Goal: Task Accomplishment & Management: Use online tool/utility

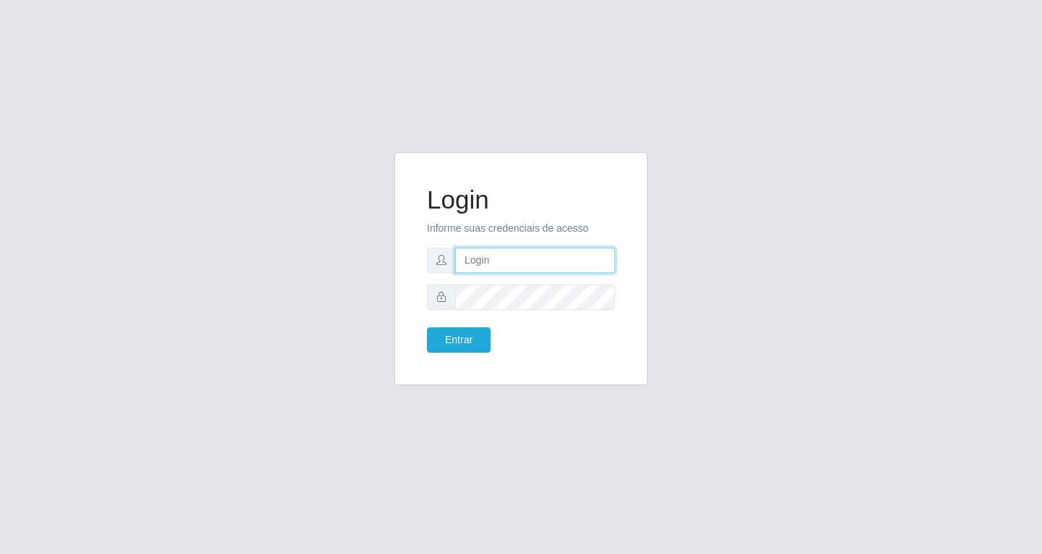
click at [541, 259] on input "text" at bounding box center [535, 260] width 160 height 25
type input "[EMAIL_ADDRESS][DOMAIN_NAME]"
click at [427, 327] on button "Entrar" at bounding box center [459, 339] width 64 height 25
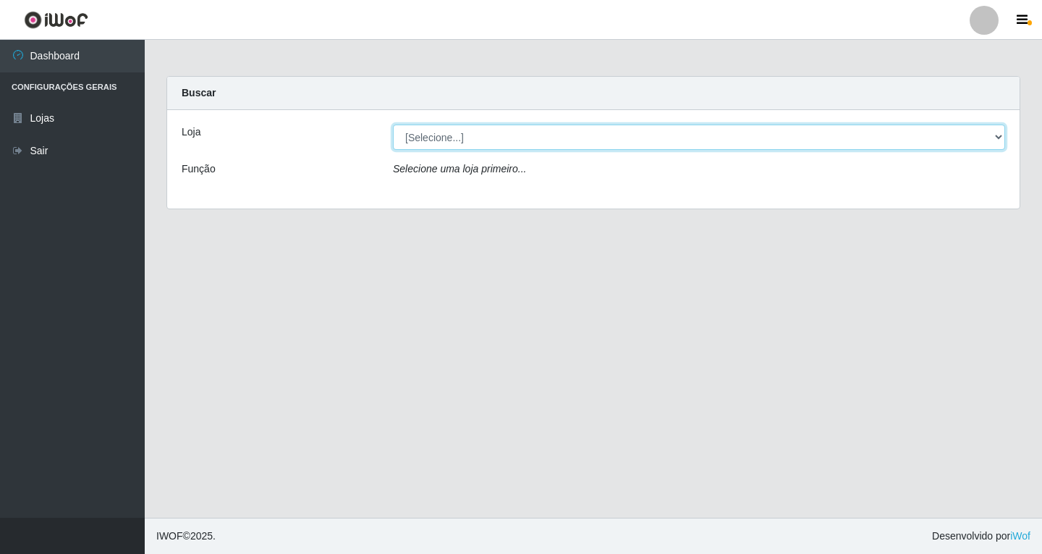
click at [1002, 135] on select "[Selecione...] SuperFácil Atacado - [GEOGRAPHIC_DATA]" at bounding box center [699, 136] width 612 height 25
select select "503"
click at [393, 124] on select "[Selecione...] SuperFácil Atacado - [GEOGRAPHIC_DATA]" at bounding box center [699, 136] width 612 height 25
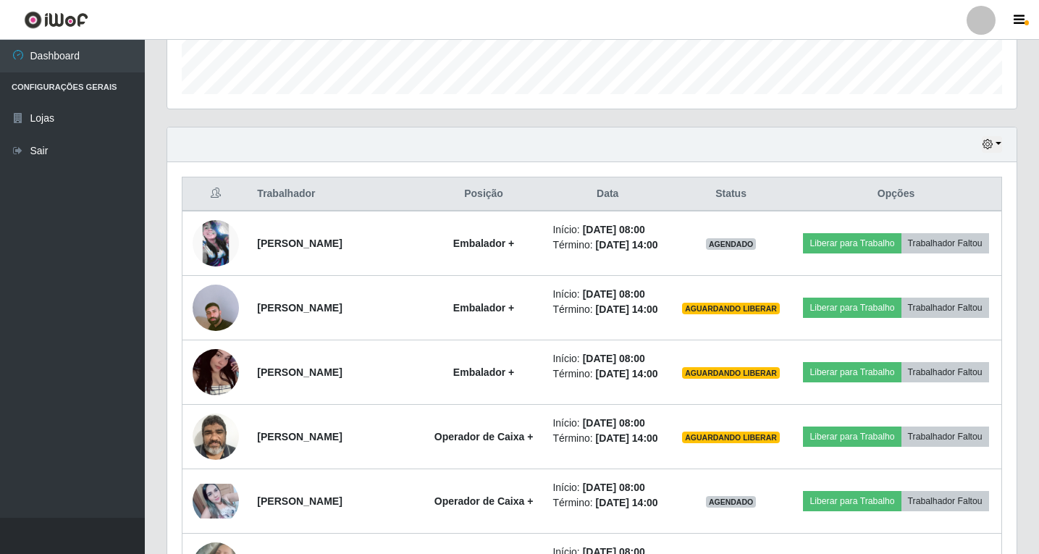
scroll to position [434, 0]
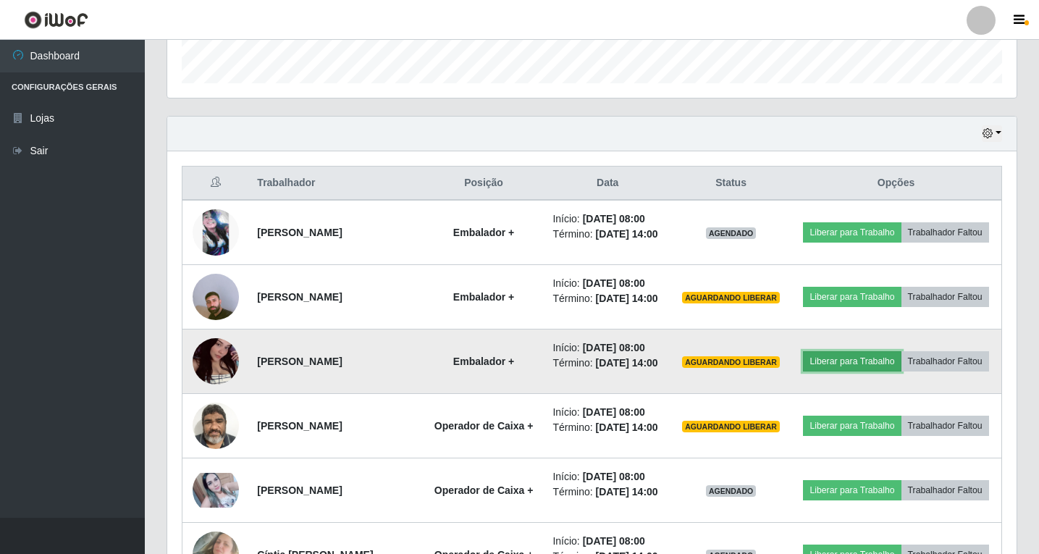
click at [900, 371] on button "Liberar para Trabalho" at bounding box center [852, 361] width 98 height 20
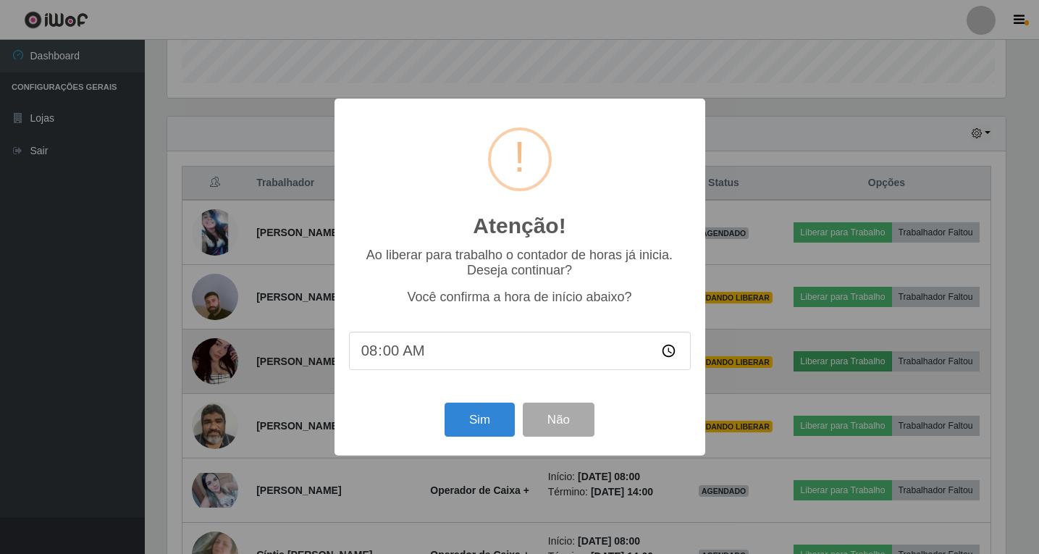
scroll to position [300, 842]
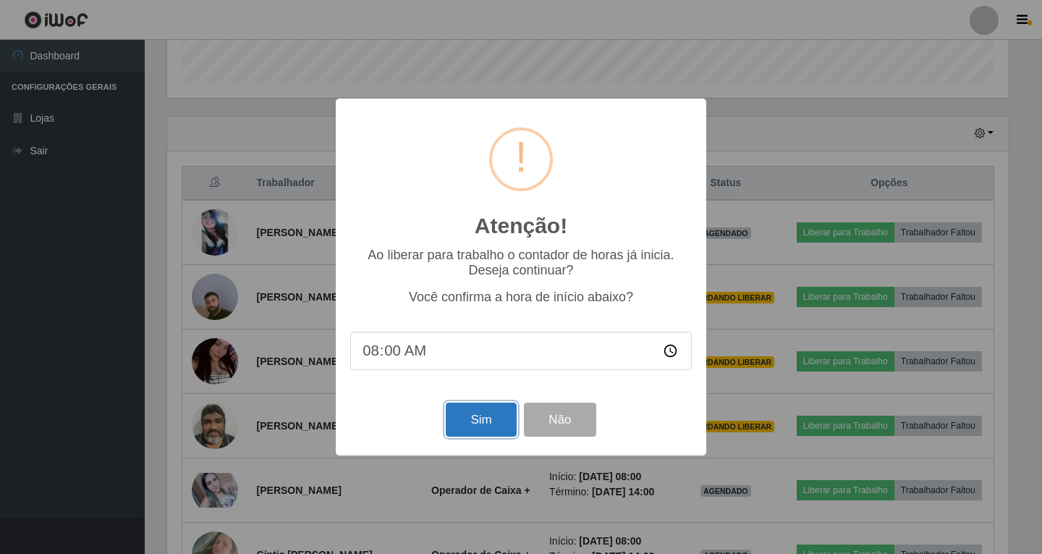
click at [470, 425] on button "Sim" at bounding box center [481, 419] width 70 height 34
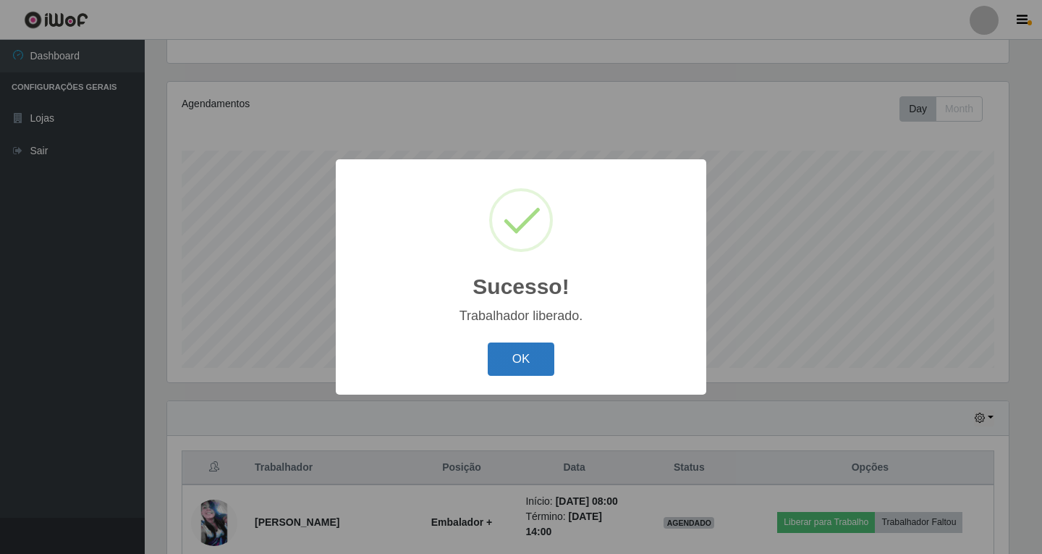
click at [519, 364] on button "OK" at bounding box center [521, 359] width 67 height 34
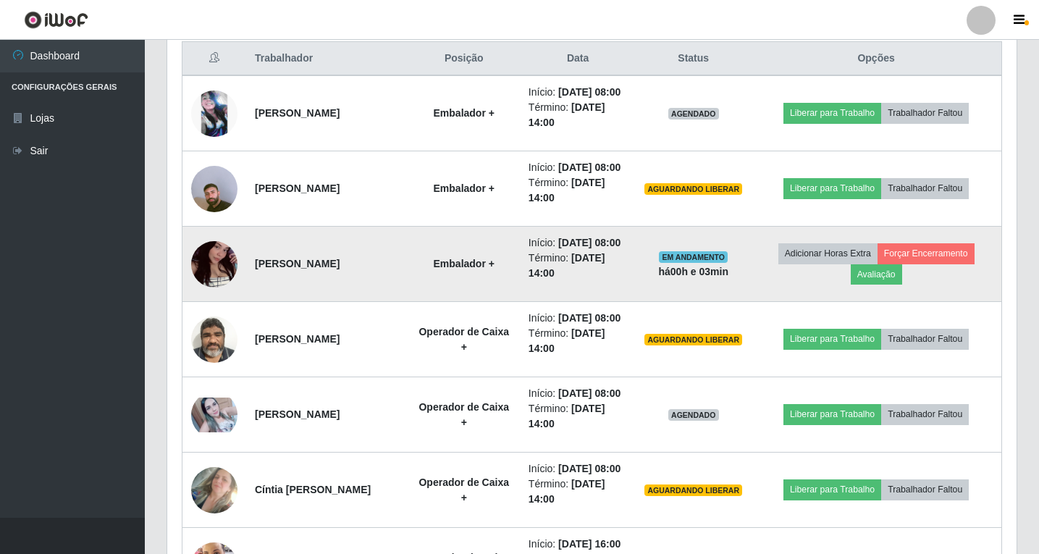
scroll to position [584, 0]
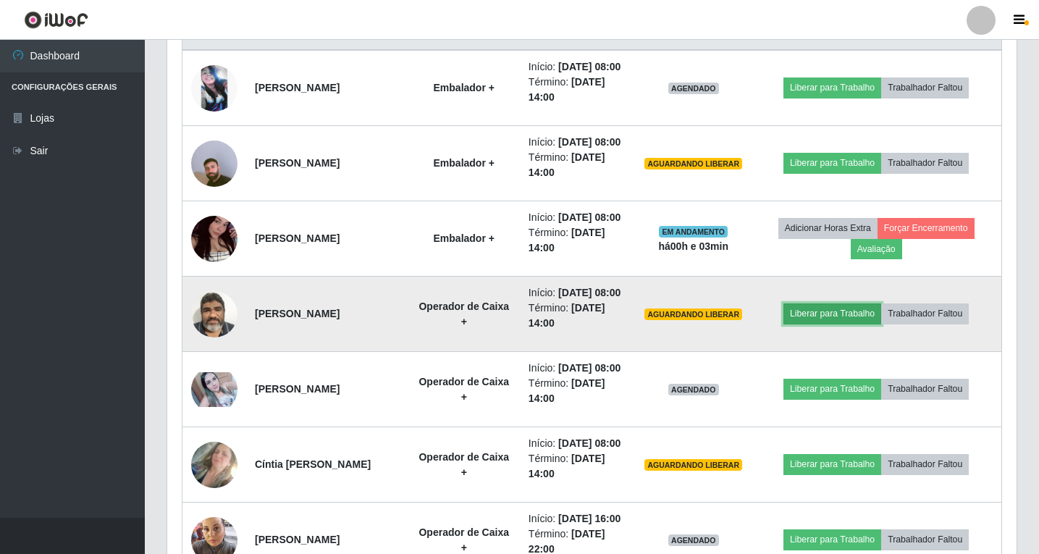
click at [837, 324] on button "Liberar para Trabalho" at bounding box center [832, 313] width 98 height 20
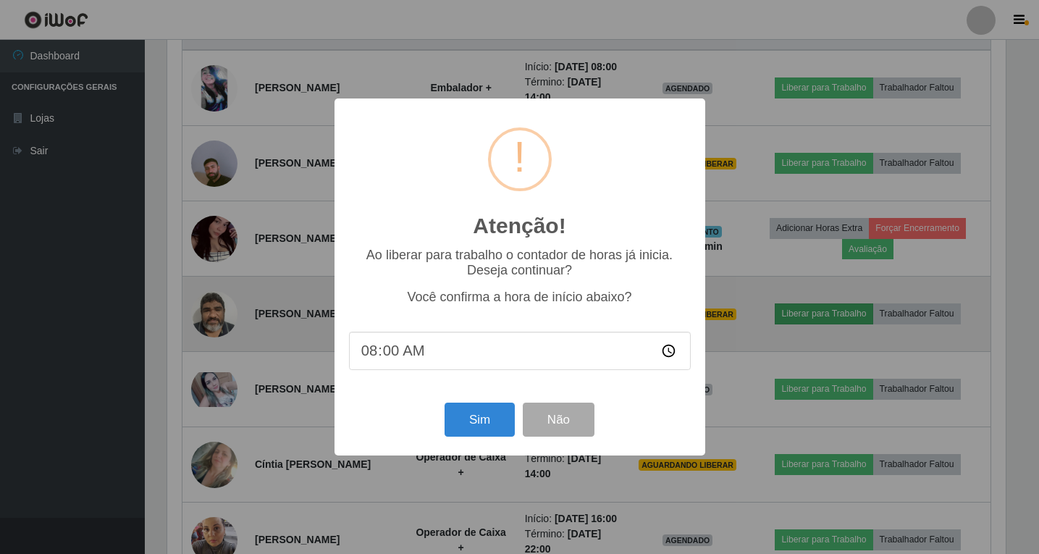
scroll to position [300, 842]
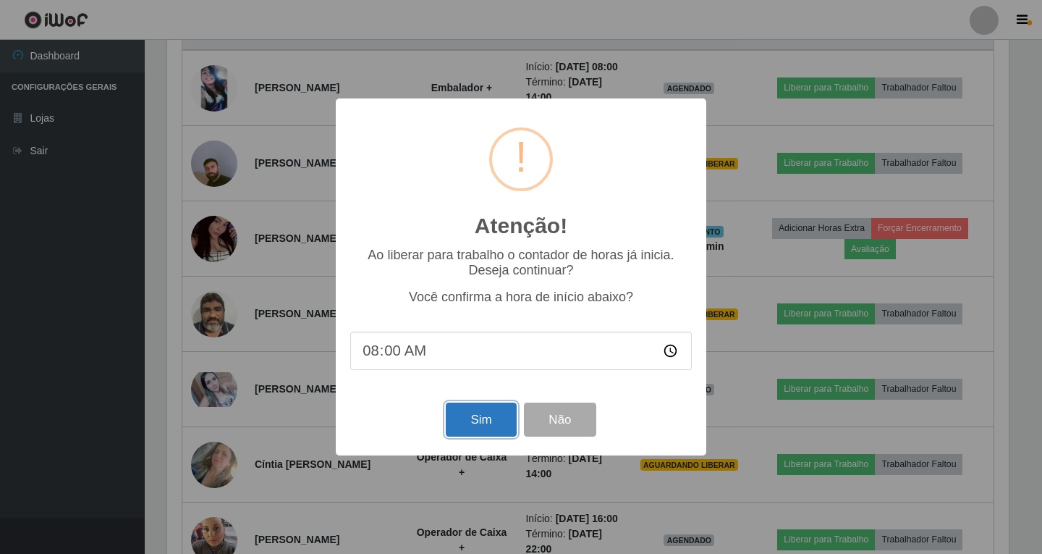
click at [493, 419] on button "Sim" at bounding box center [481, 419] width 70 height 34
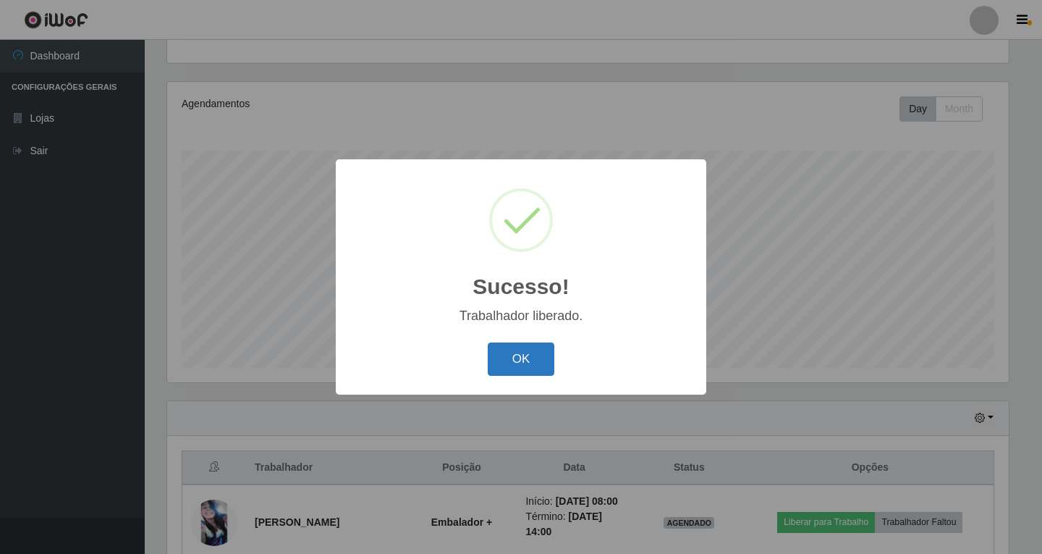
click at [516, 363] on button "OK" at bounding box center [521, 359] width 67 height 34
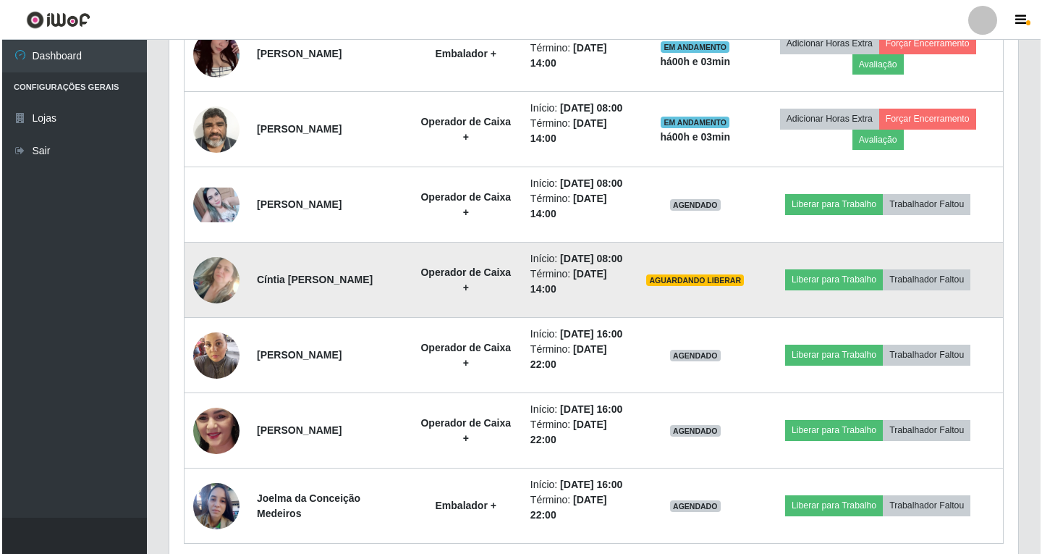
scroll to position [801, 0]
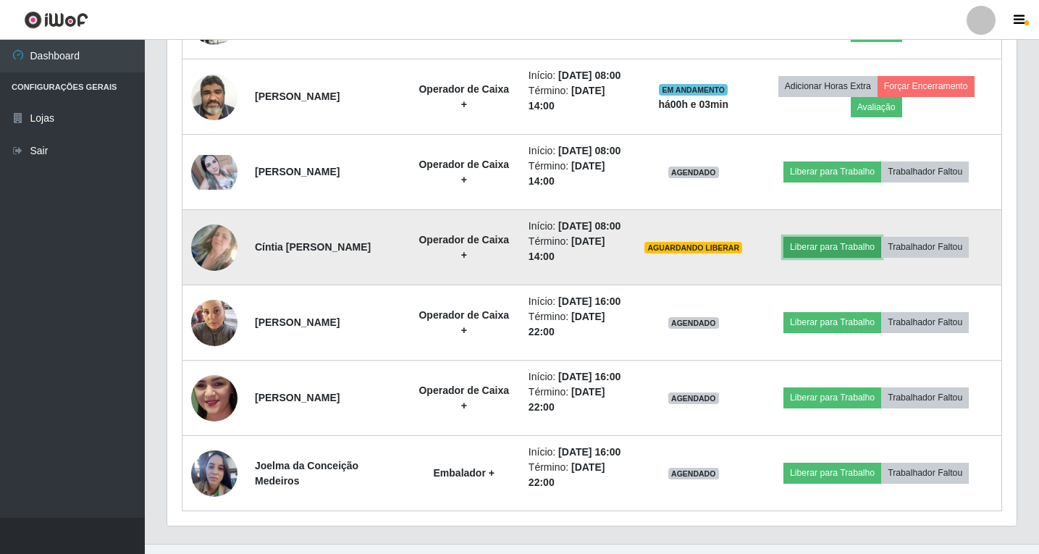
click at [841, 257] on button "Liberar para Trabalho" at bounding box center [832, 247] width 98 height 20
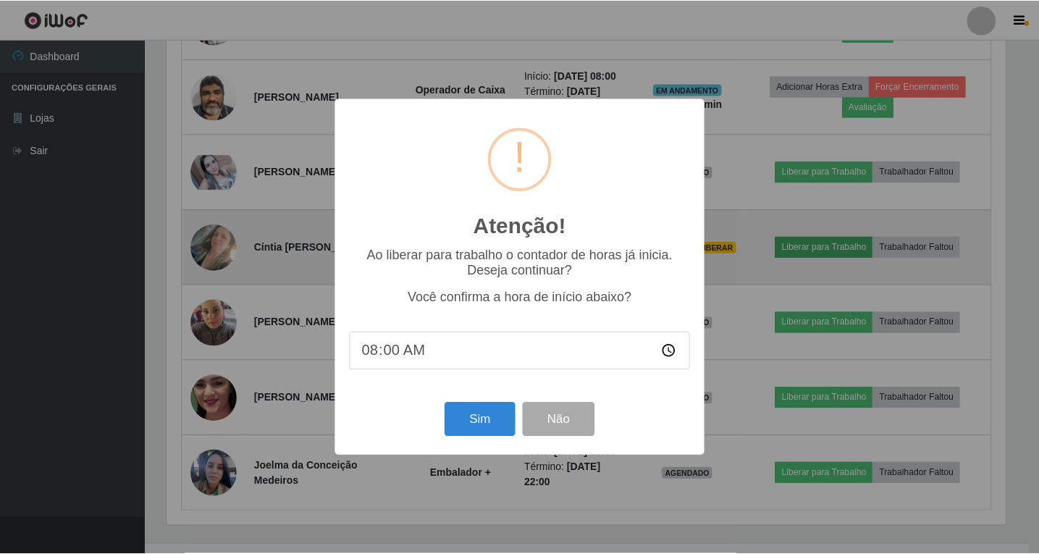
scroll to position [300, 842]
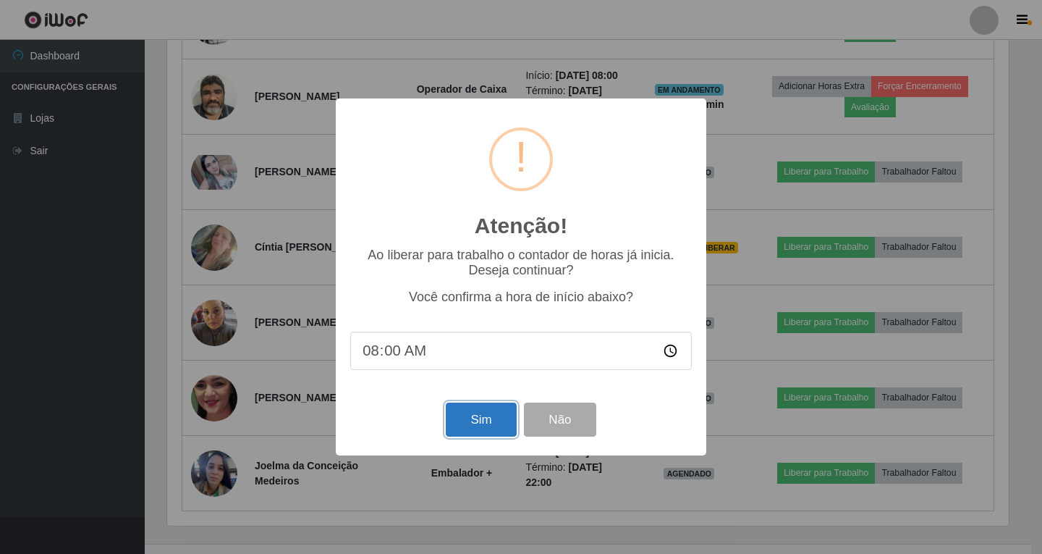
click at [491, 422] on button "Sim" at bounding box center [481, 419] width 70 height 34
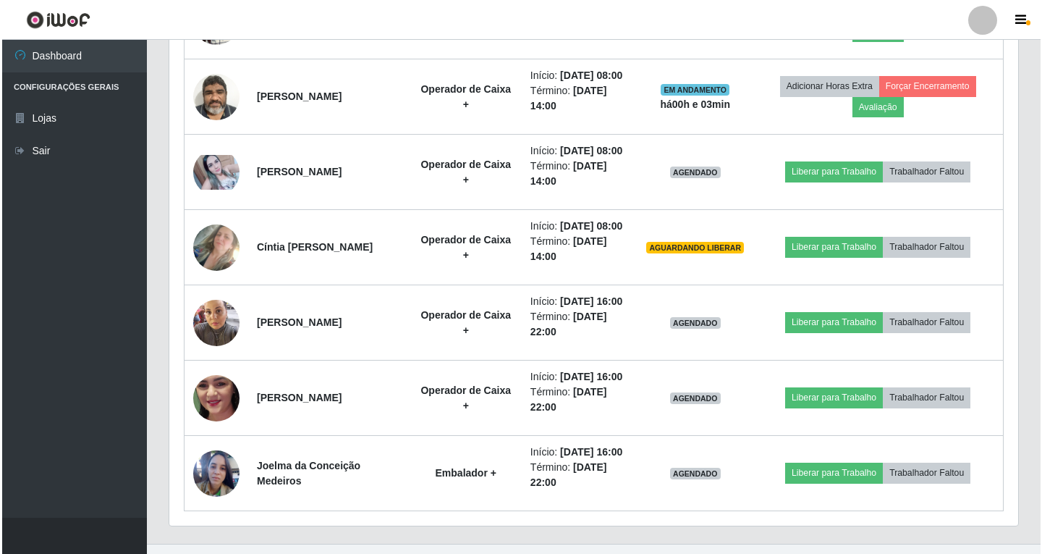
scroll to position [0, 0]
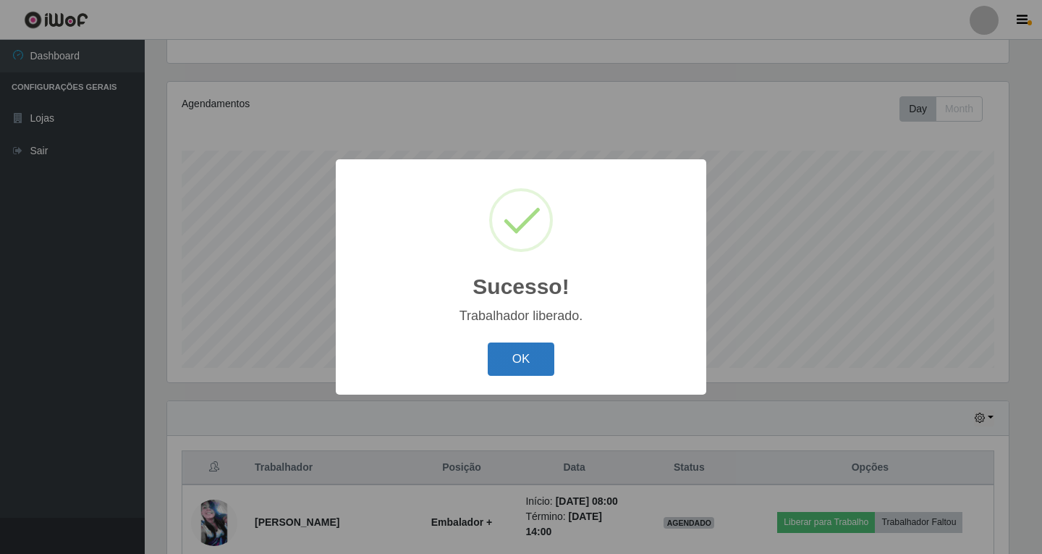
click at [517, 362] on button "OK" at bounding box center [521, 359] width 67 height 34
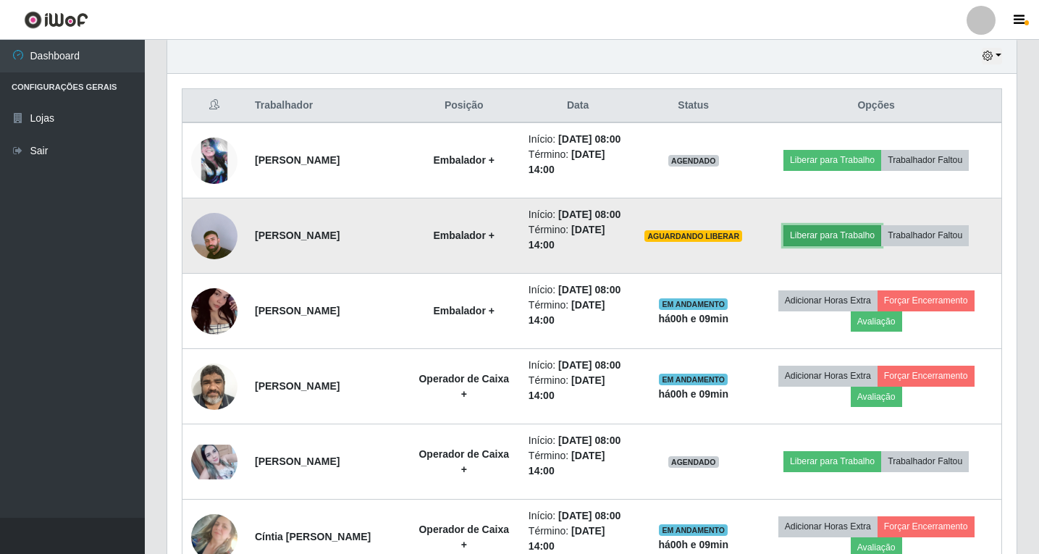
click at [837, 245] on button "Liberar para Trabalho" at bounding box center [832, 235] width 98 height 20
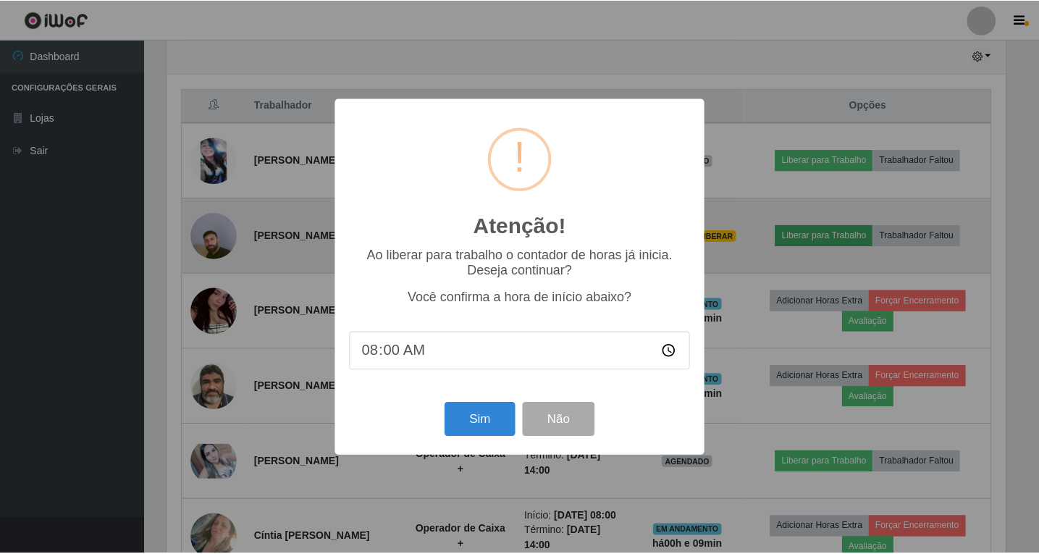
scroll to position [300, 842]
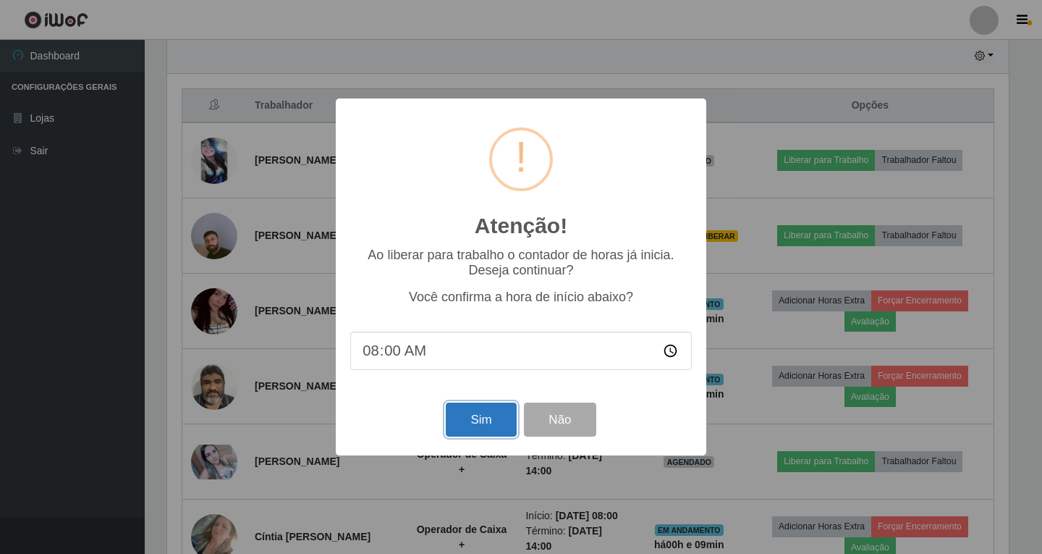
click at [478, 421] on button "Sim" at bounding box center [481, 419] width 70 height 34
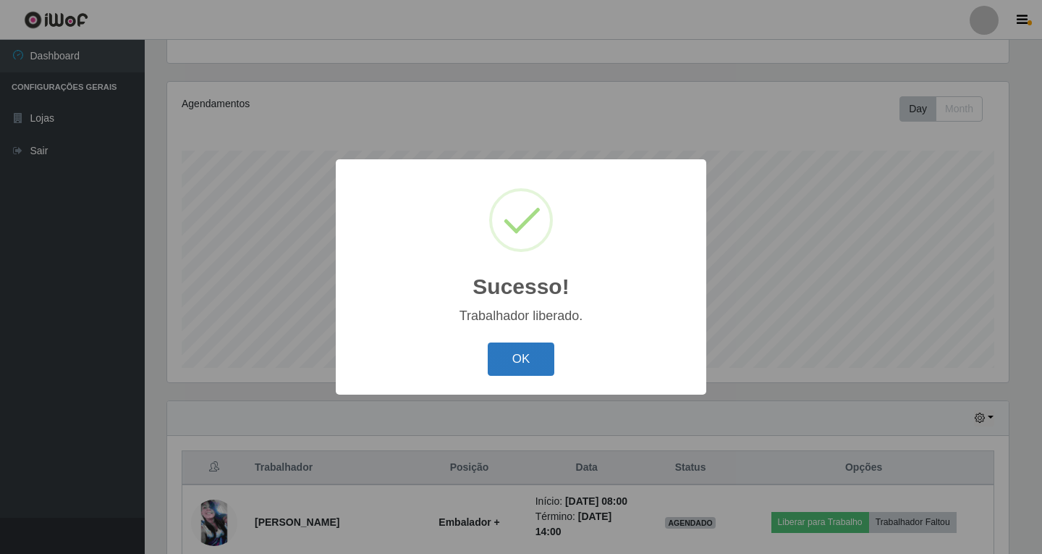
click at [538, 355] on button "OK" at bounding box center [521, 359] width 67 height 34
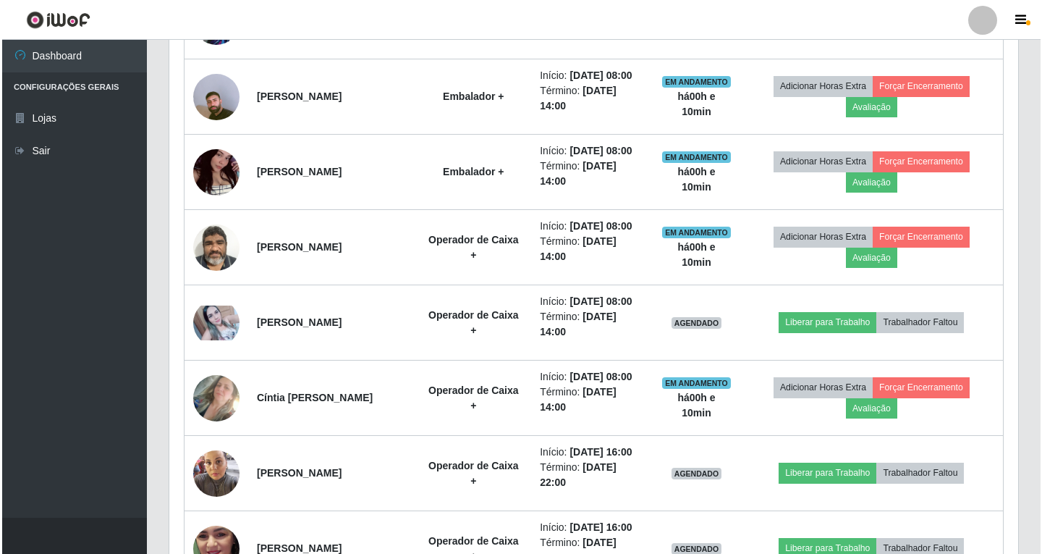
scroll to position [656, 0]
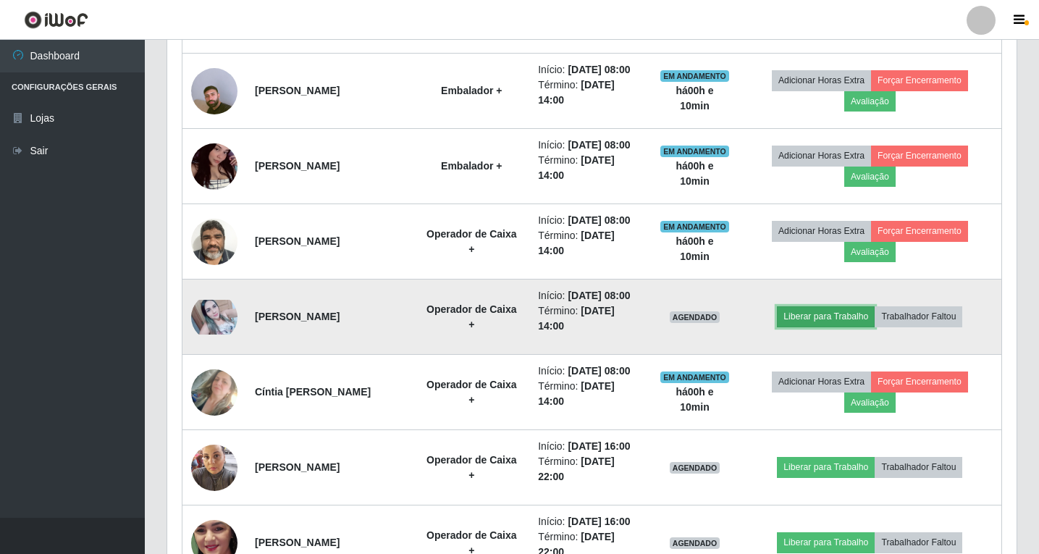
click at [845, 326] on button "Liberar para Trabalho" at bounding box center [826, 316] width 98 height 20
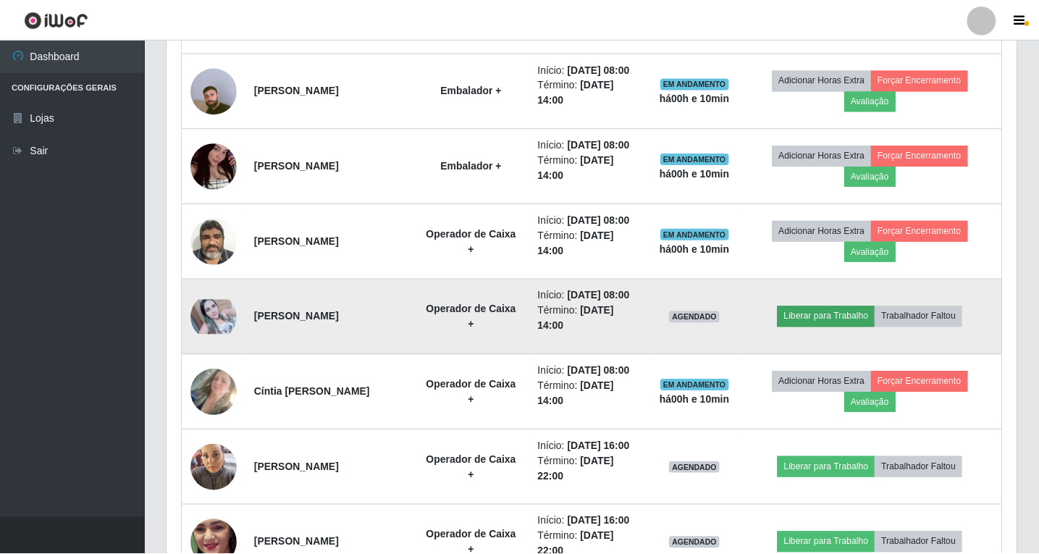
scroll to position [300, 842]
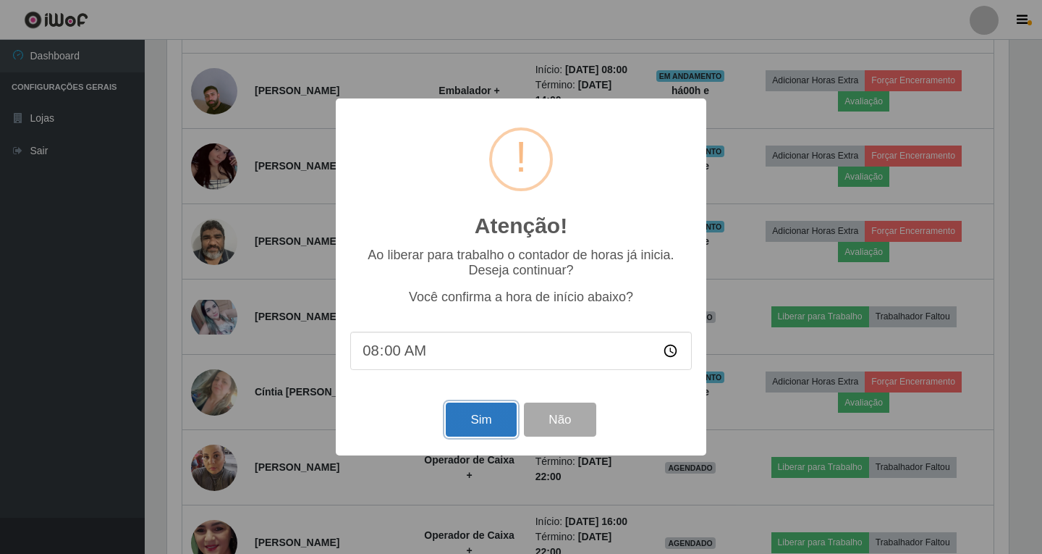
click at [477, 426] on button "Sim" at bounding box center [481, 419] width 70 height 34
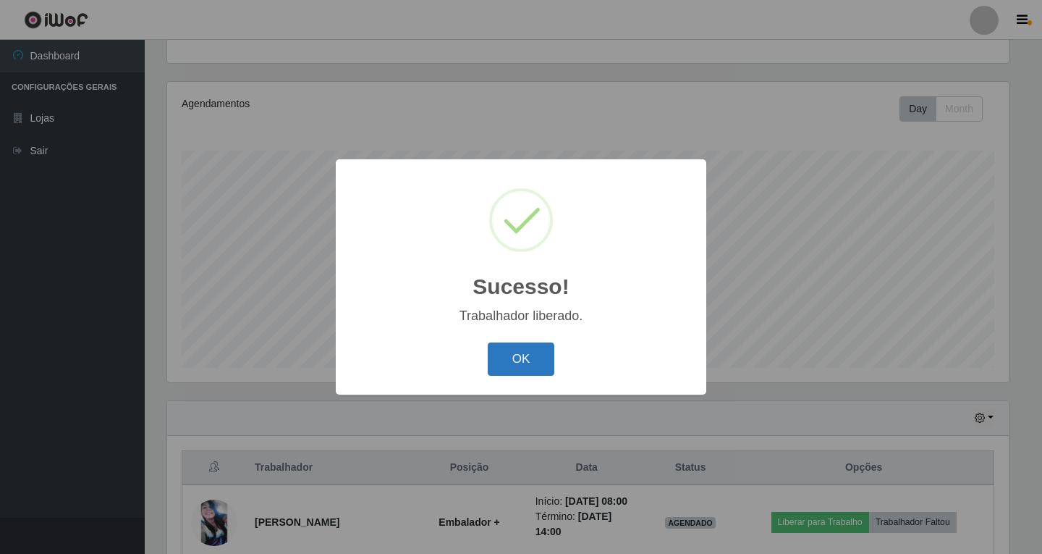
click at [533, 371] on button "OK" at bounding box center [521, 359] width 67 height 34
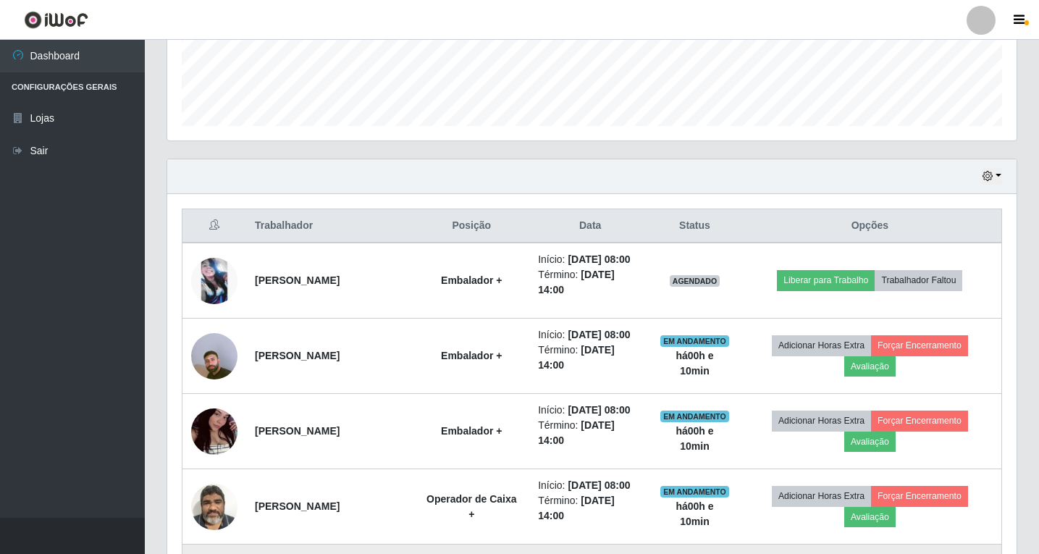
scroll to position [367, 0]
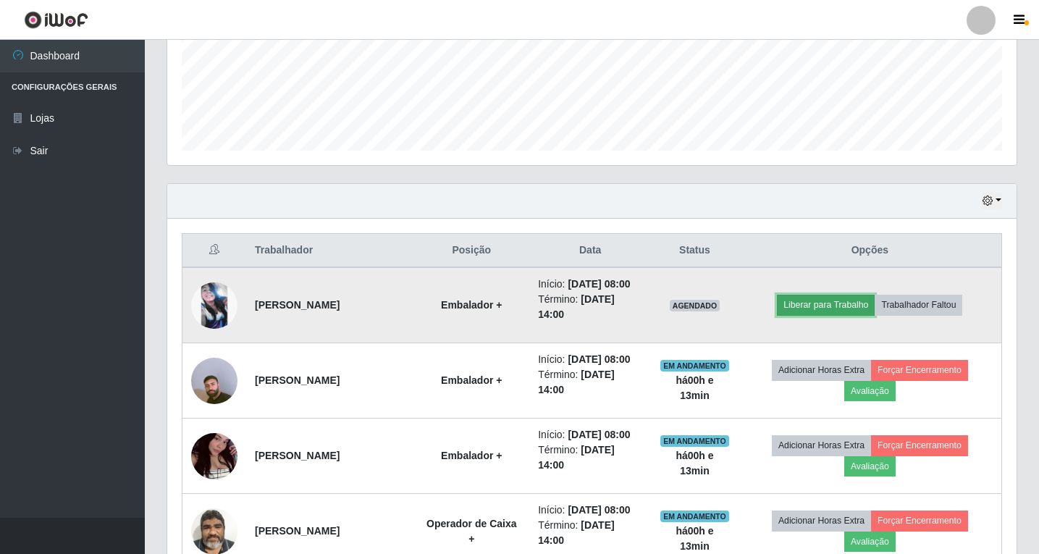
click at [841, 314] on button "Liberar para Trabalho" at bounding box center [826, 305] width 98 height 20
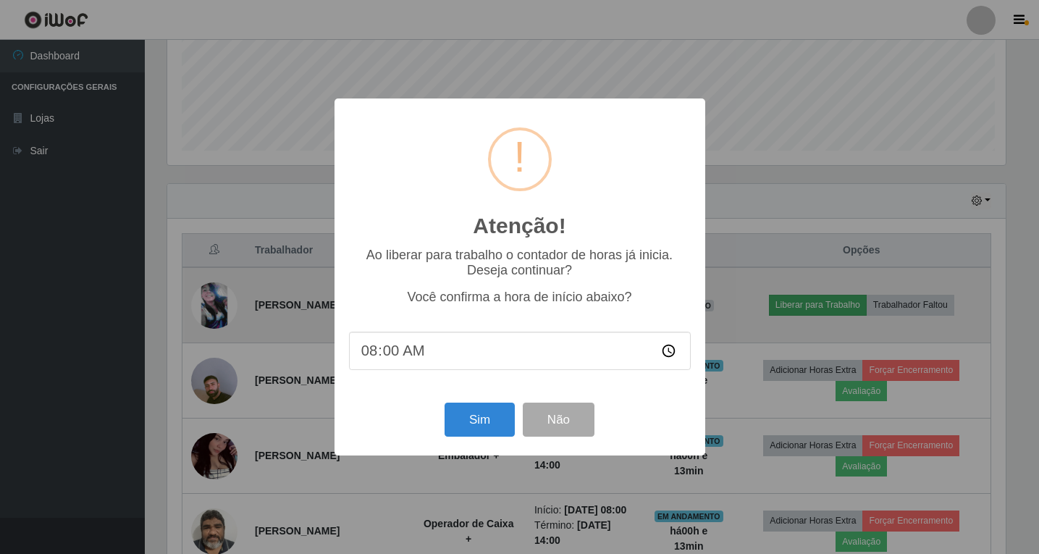
scroll to position [300, 842]
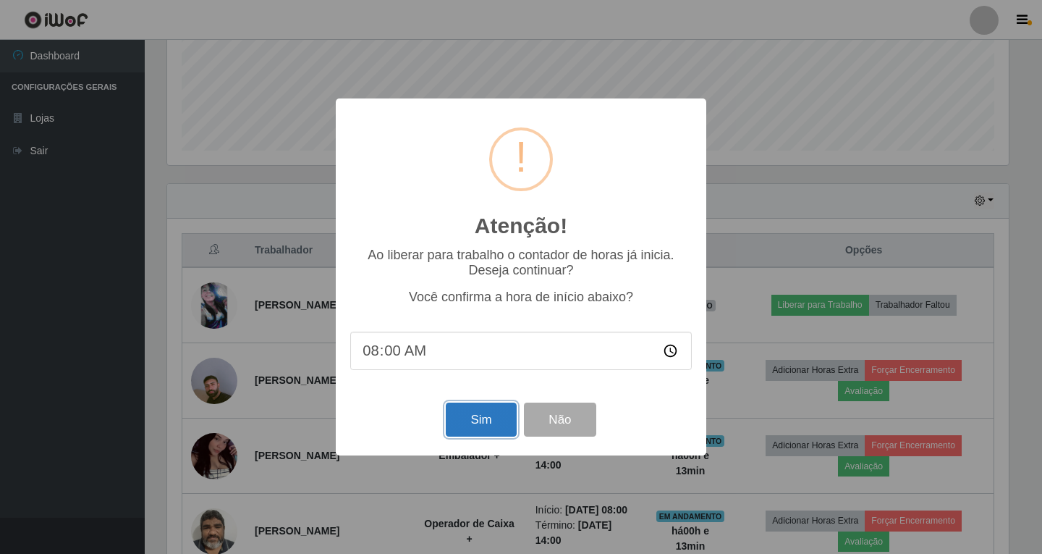
click at [468, 426] on button "Sim" at bounding box center [481, 419] width 70 height 34
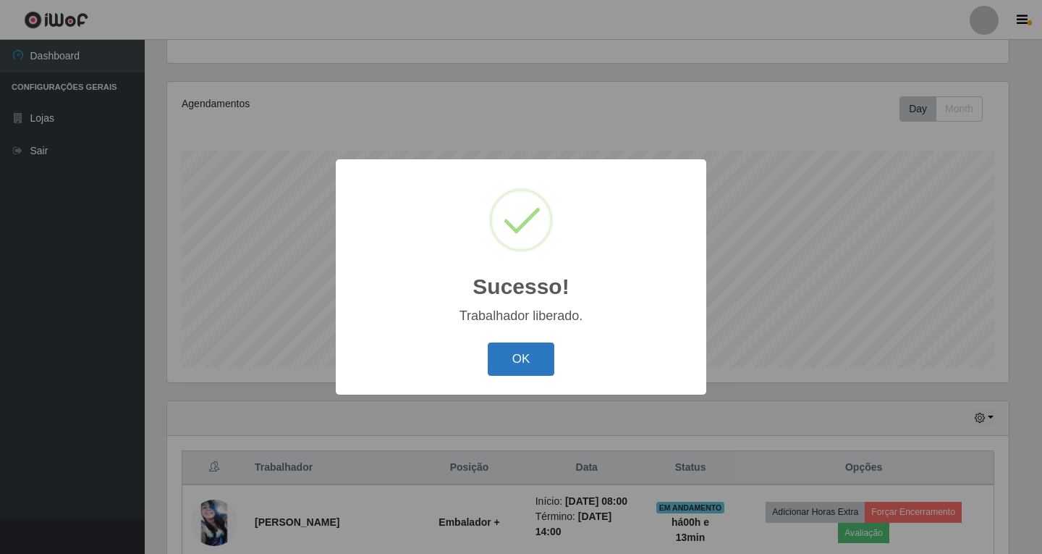
click at [517, 352] on button "OK" at bounding box center [521, 359] width 67 height 34
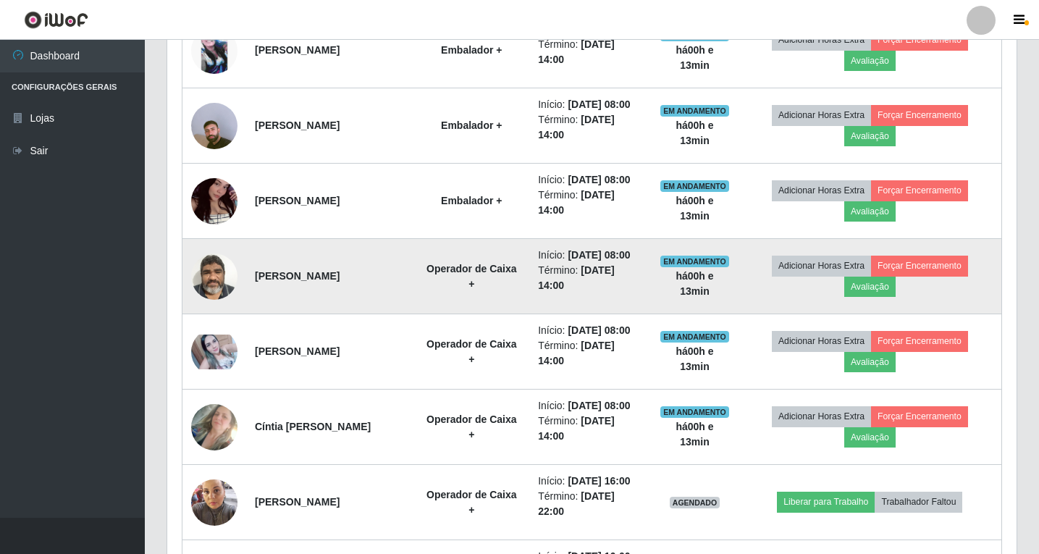
scroll to position [656, 0]
